Goal: Information Seeking & Learning: Learn about a topic

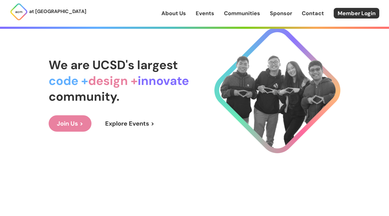
scroll to position [32, 0]
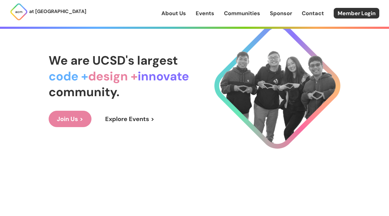
click at [81, 122] on link "Join Us >" at bounding box center [70, 119] width 43 height 16
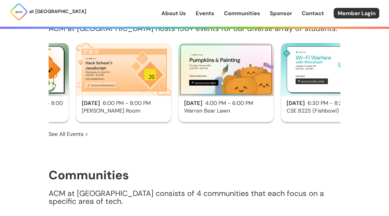
scroll to position [519, 0]
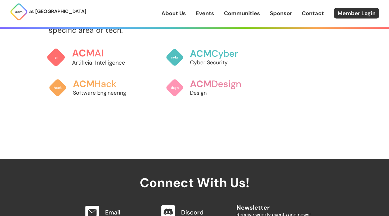
click at [100, 54] on h3 "ACM AI" at bounding box center [105, 53] width 67 height 11
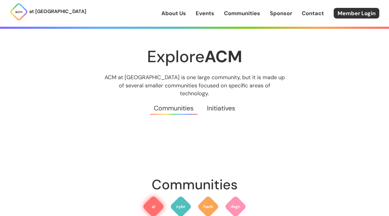
click at [157, 196] on img at bounding box center [153, 207] width 22 height 22
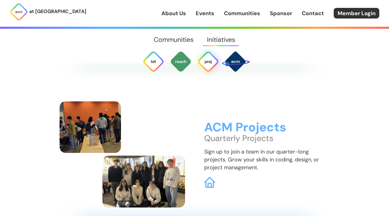
scroll to position [1531, 0]
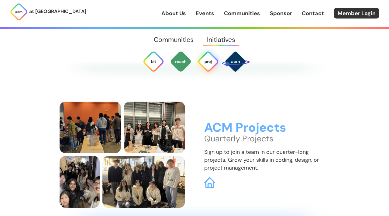
click at [208, 64] on img at bounding box center [208, 62] width 22 height 22
click at [229, 121] on h3 "ACM Projects" at bounding box center [266, 128] width 125 height 14
click at [211, 177] on img at bounding box center [210, 183] width 12 height 12
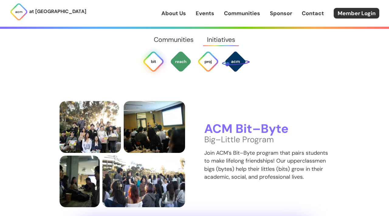
scroll to position [1145, 0]
click at [214, 149] on p "Join ACM’s Bit–Byte program that pairs students to make lifelong friendships! O…" at bounding box center [266, 165] width 125 height 32
click at [213, 163] on p "Join ACM’s Bit–Byte program that pairs students to make lifelong friendships! O…" at bounding box center [266, 165] width 125 height 32
click at [239, 161] on p "Join ACM’s Bit–Byte program that pairs students to make lifelong friendships! O…" at bounding box center [266, 165] width 125 height 32
click at [150, 64] on img at bounding box center [153, 62] width 22 height 22
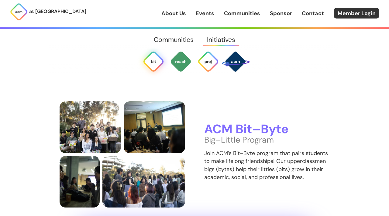
click at [156, 66] on img at bounding box center [153, 62] width 22 height 22
click at [185, 63] on img at bounding box center [181, 62] width 22 height 22
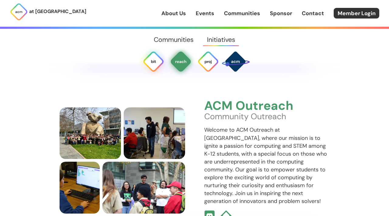
click at [152, 63] on img at bounding box center [153, 62] width 22 height 22
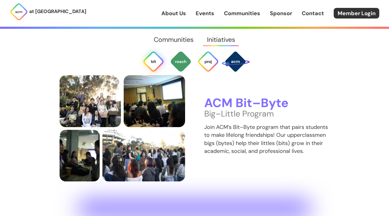
scroll to position [1145, 0]
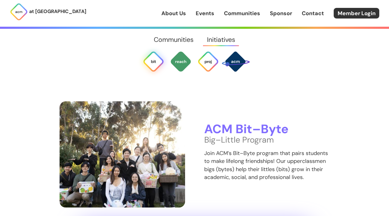
click at [108, 128] on img at bounding box center [121, 154] width 125 height 106
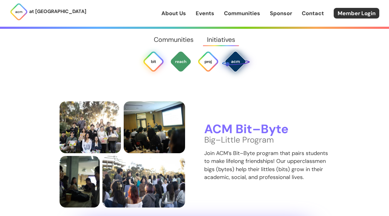
click at [239, 62] on img at bounding box center [235, 61] width 29 height 29
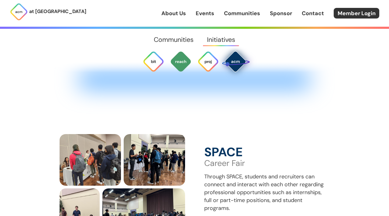
scroll to position [1718, 0]
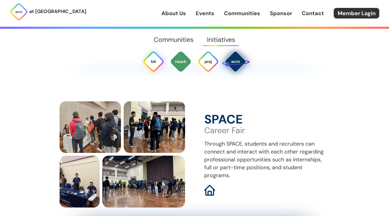
click at [157, 63] on img at bounding box center [153, 62] width 22 height 22
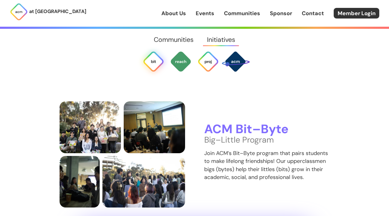
click at [183, 38] on link "Communities" at bounding box center [173, 40] width 53 height 22
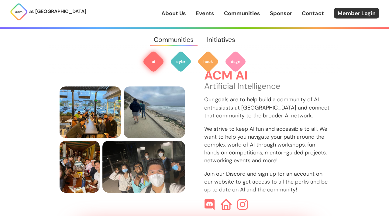
scroll to position [209, 0]
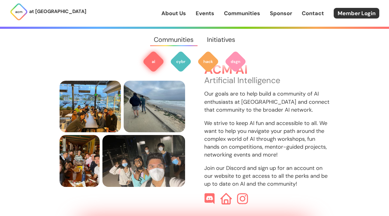
click at [227, 193] on img at bounding box center [226, 199] width 12 height 12
